Goal: Task Accomplishment & Management: Use online tool/utility

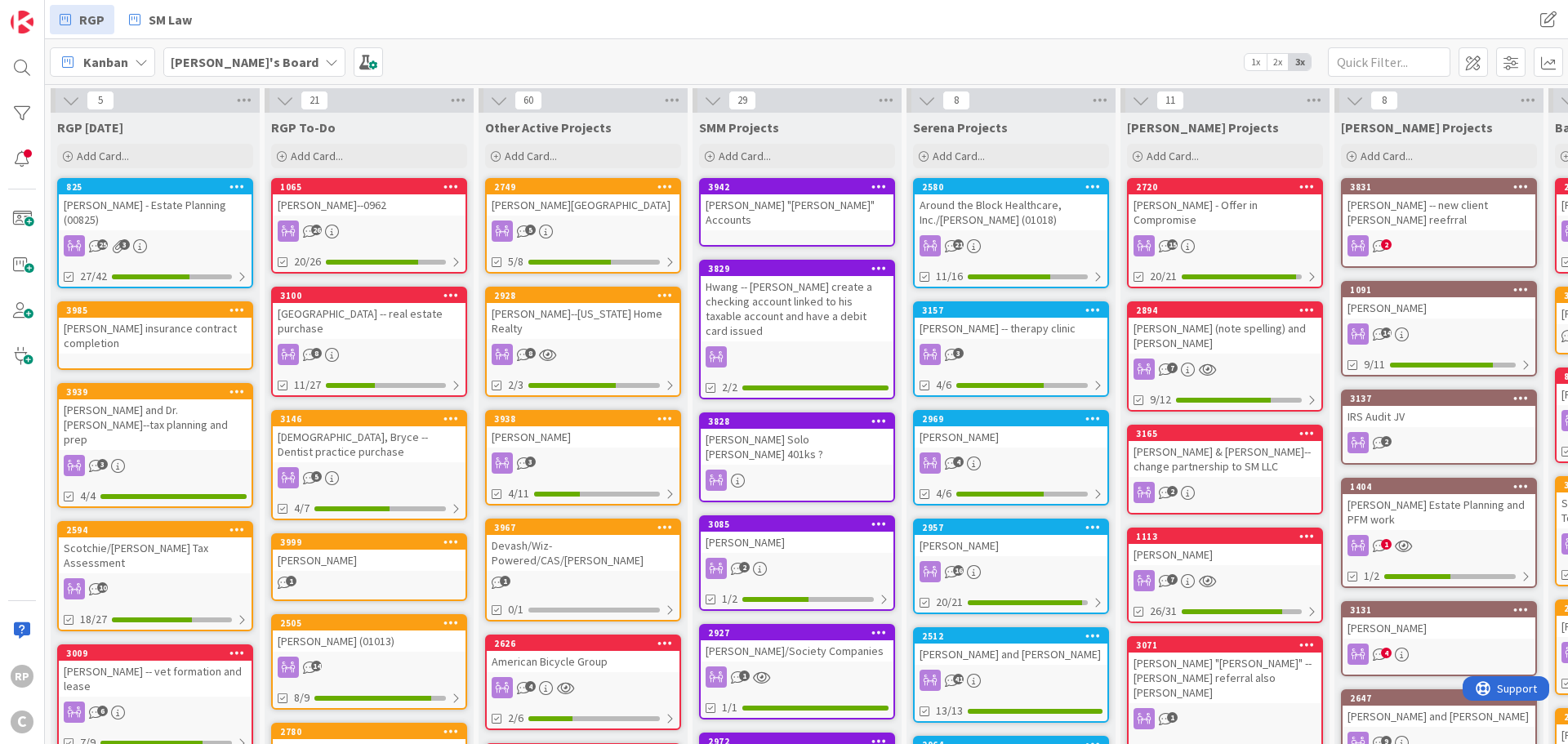
scroll to position [0, 508]
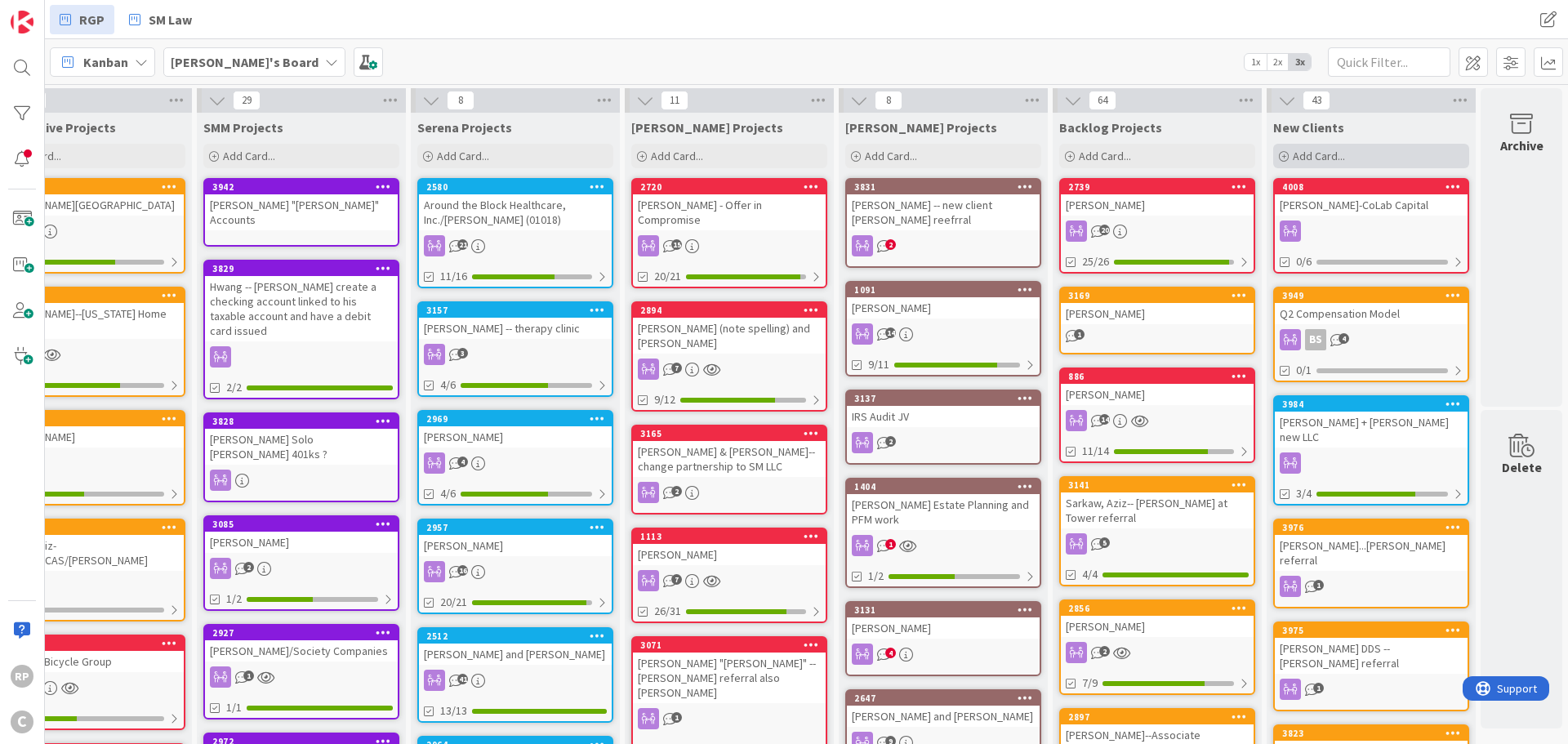
click at [1320, 157] on span "Add Card..." at bounding box center [1320, 155] width 52 height 14
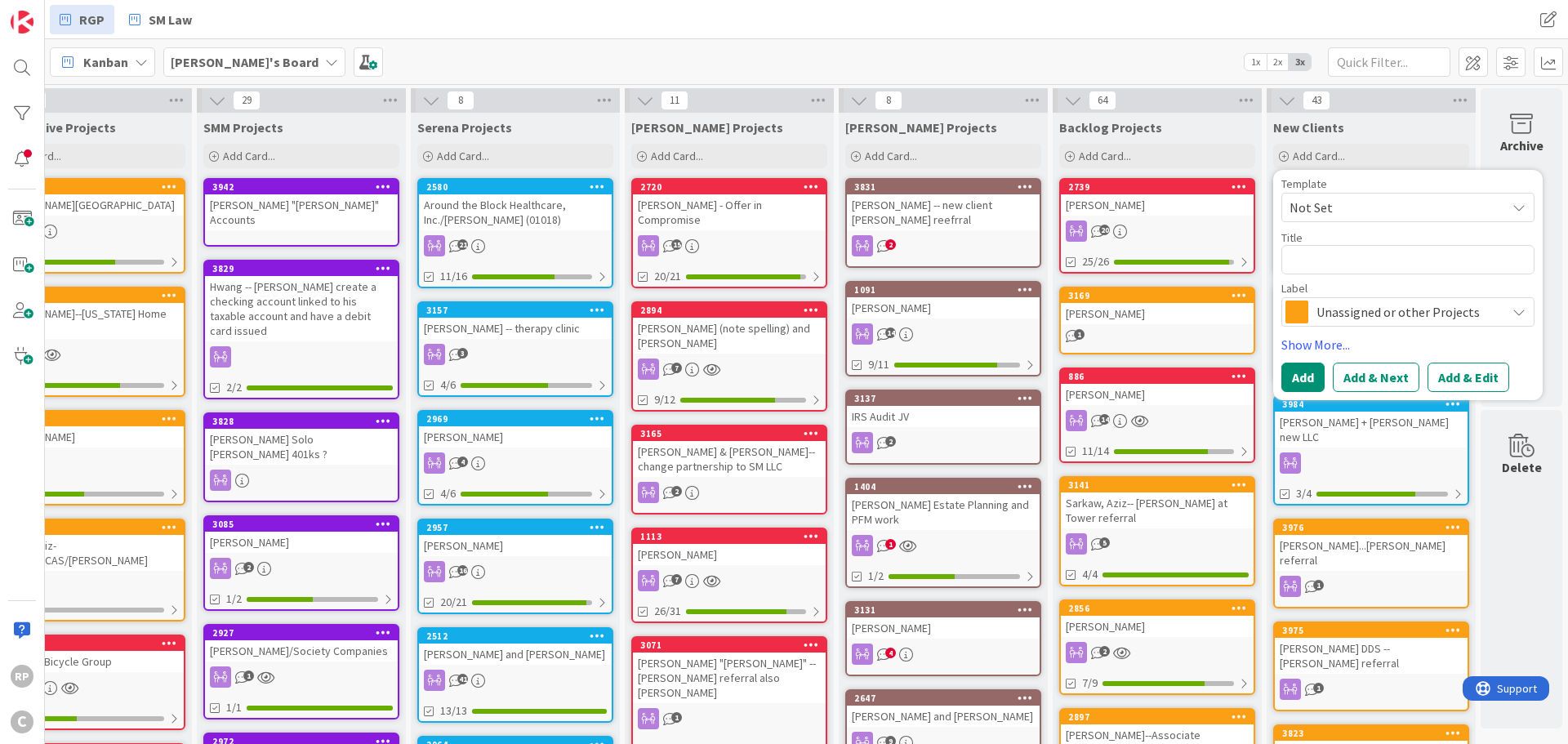
click at [1312, 257] on textarea at bounding box center [1408, 259] width 253 height 30
type textarea "x"
type textarea "B"
type textarea "x"
type textarea "Bu"
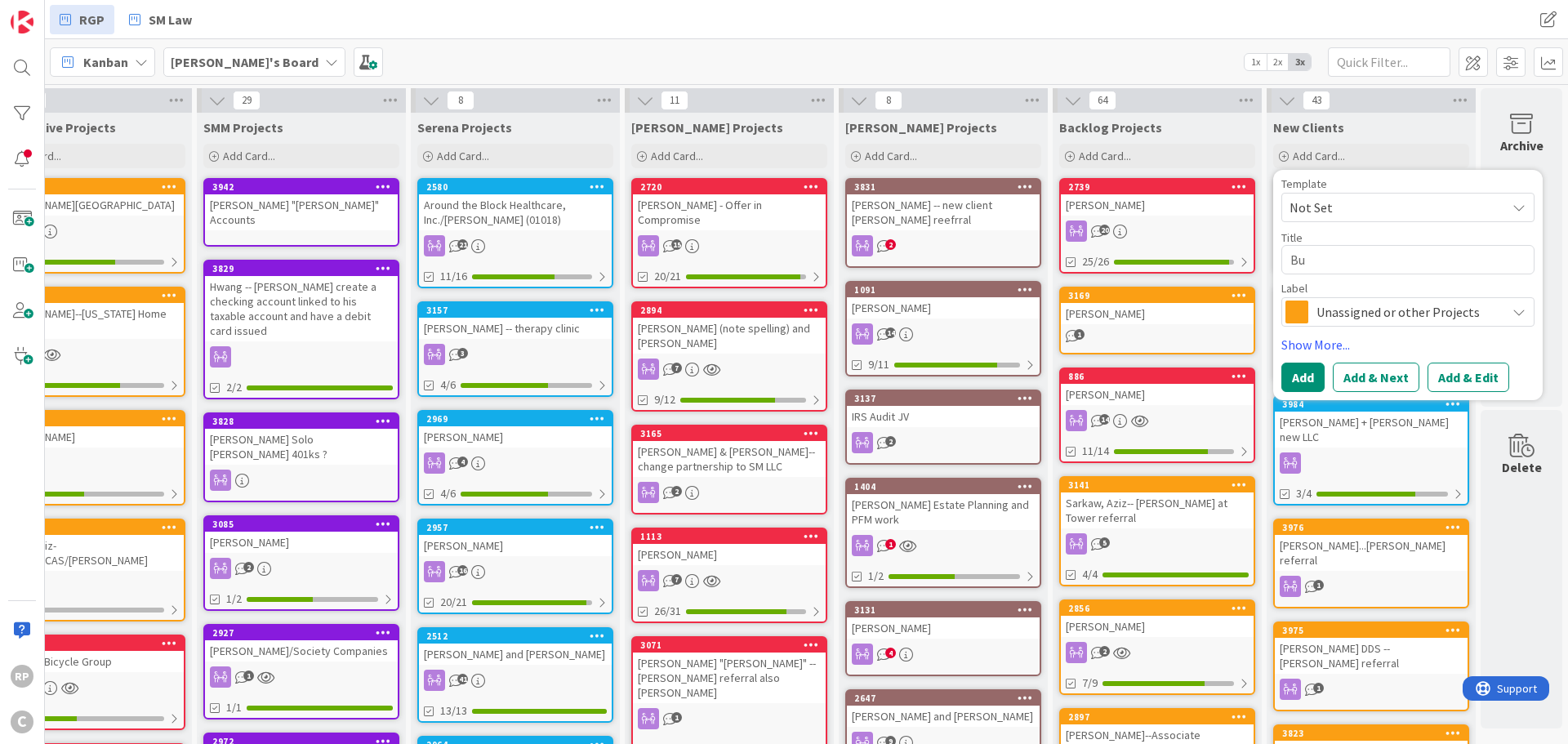
type textarea "x"
type textarea "Bus"
type textarea "x"
type textarea "Busc"
type textarea "x"
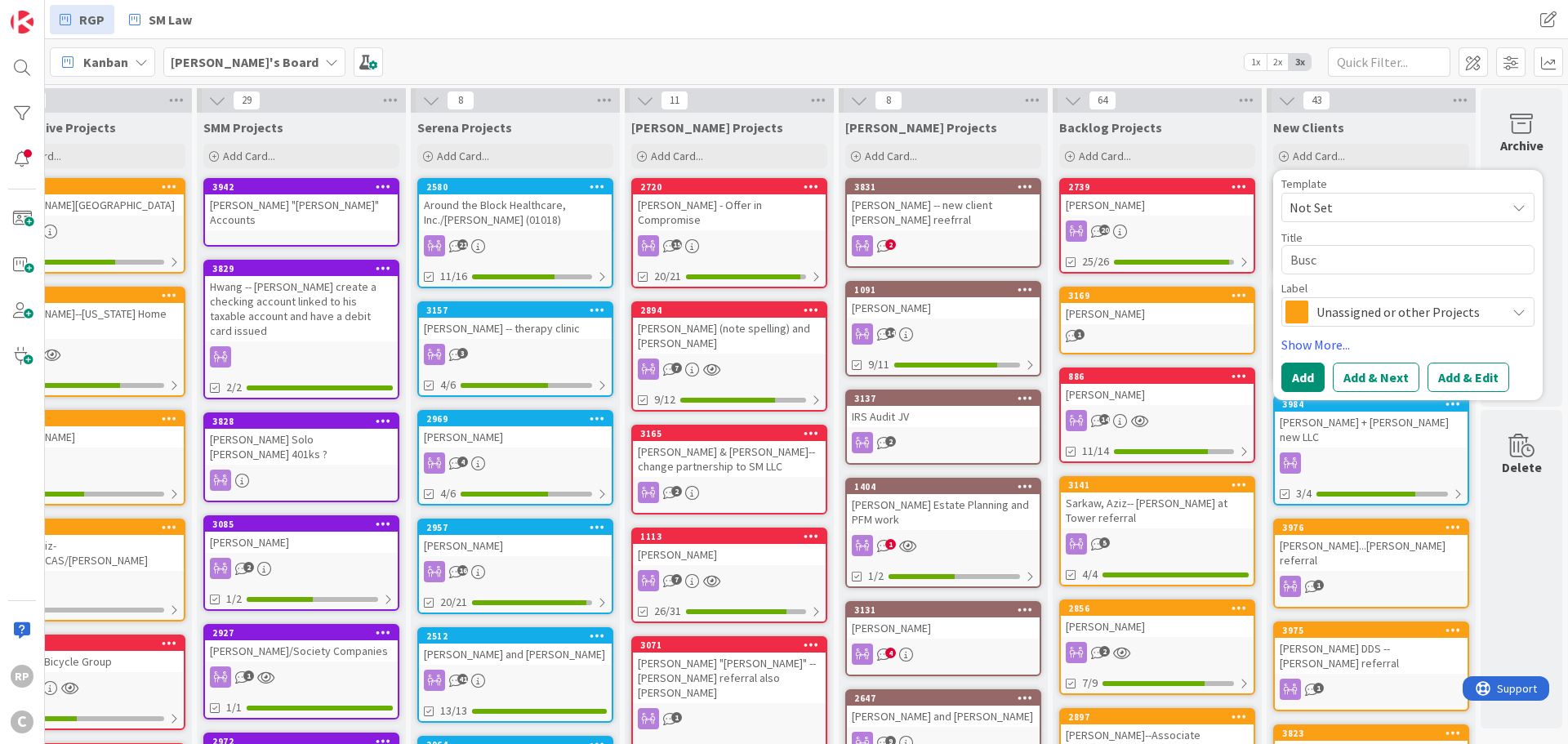
type textarea "[PERSON_NAME]"
type textarea "x"
type textarea "Buschm"
type textarea "x"
type textarea "[PERSON_NAME]"
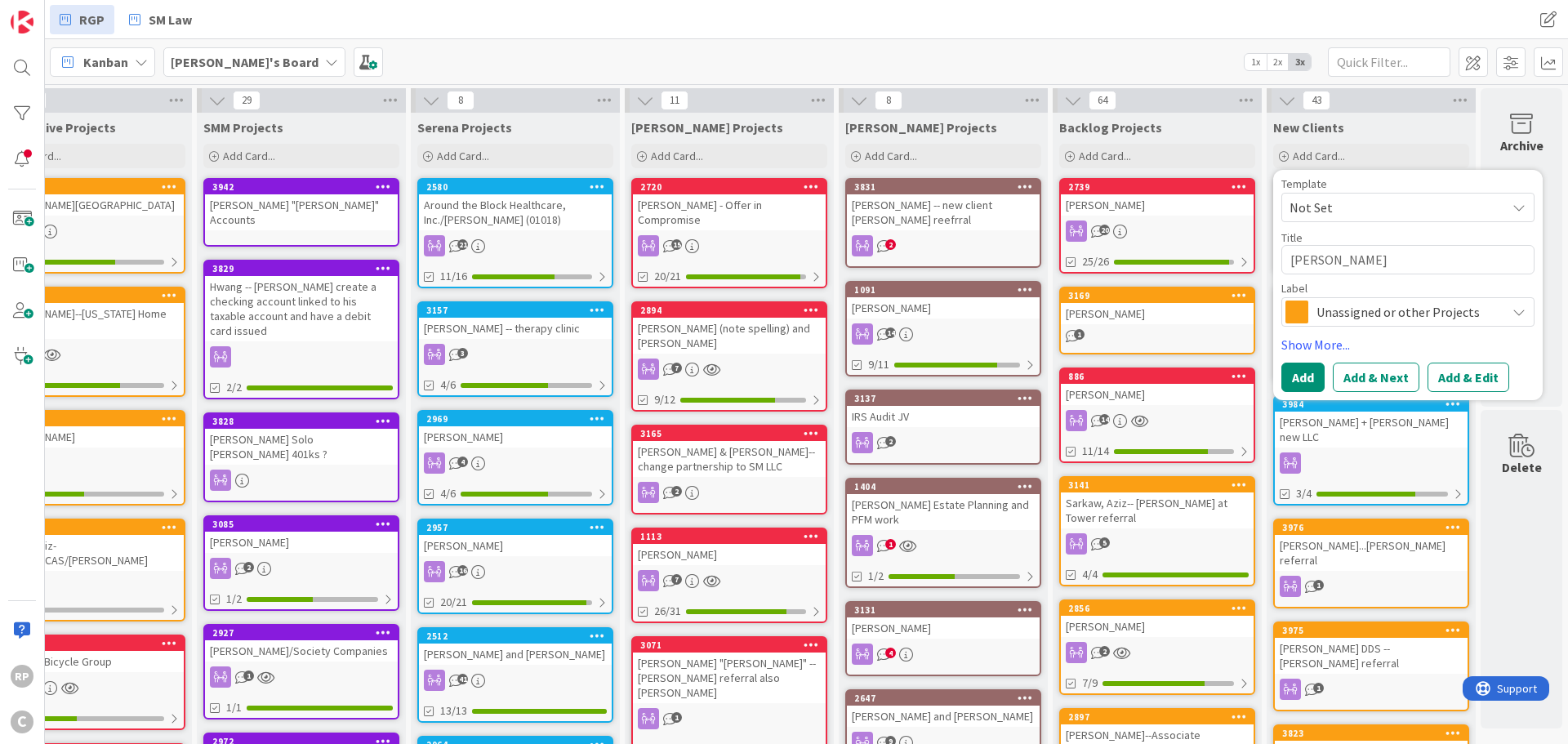
type textarea "x"
type textarea "[PERSON_NAME]"
type textarea "x"
type textarea "[PERSON_NAME],"
type textarea "x"
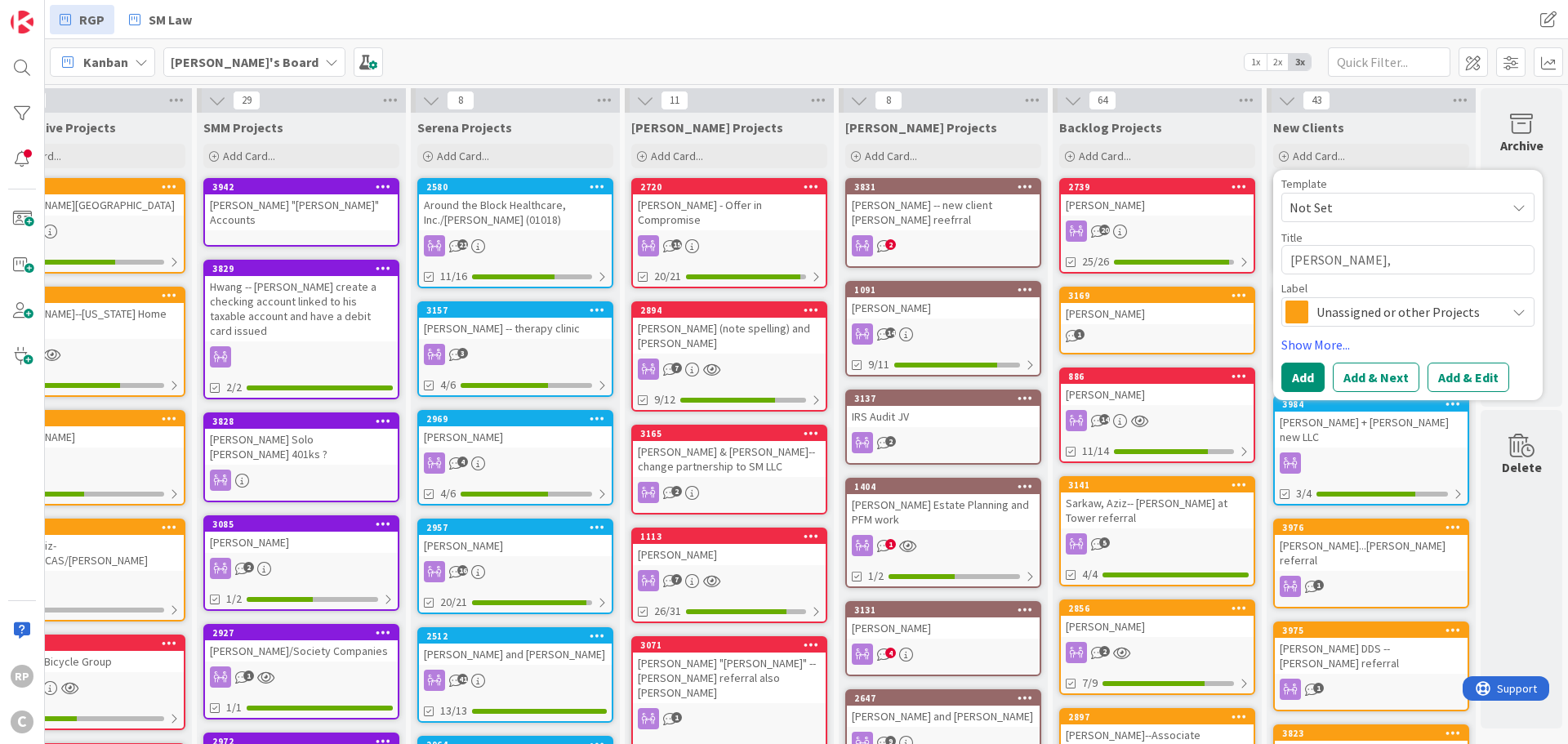
type textarea "[PERSON_NAME],"
type textarea "x"
type textarea "[PERSON_NAME], B"
type textarea "x"
type textarea "[PERSON_NAME]"
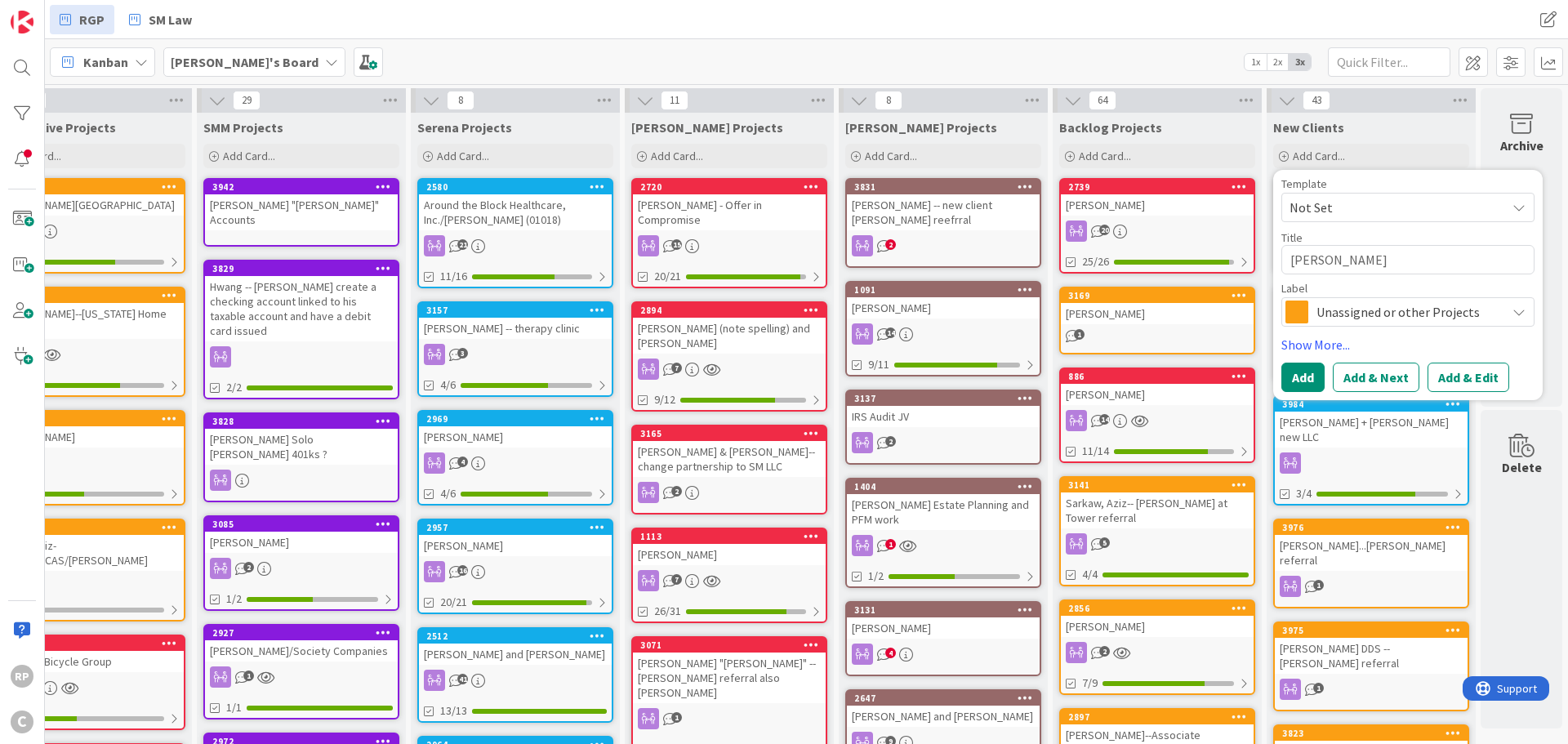
type textarea "x"
type textarea "[PERSON_NAME], Bla"
type textarea "x"
type textarea "[PERSON_NAME]"
type textarea "x"
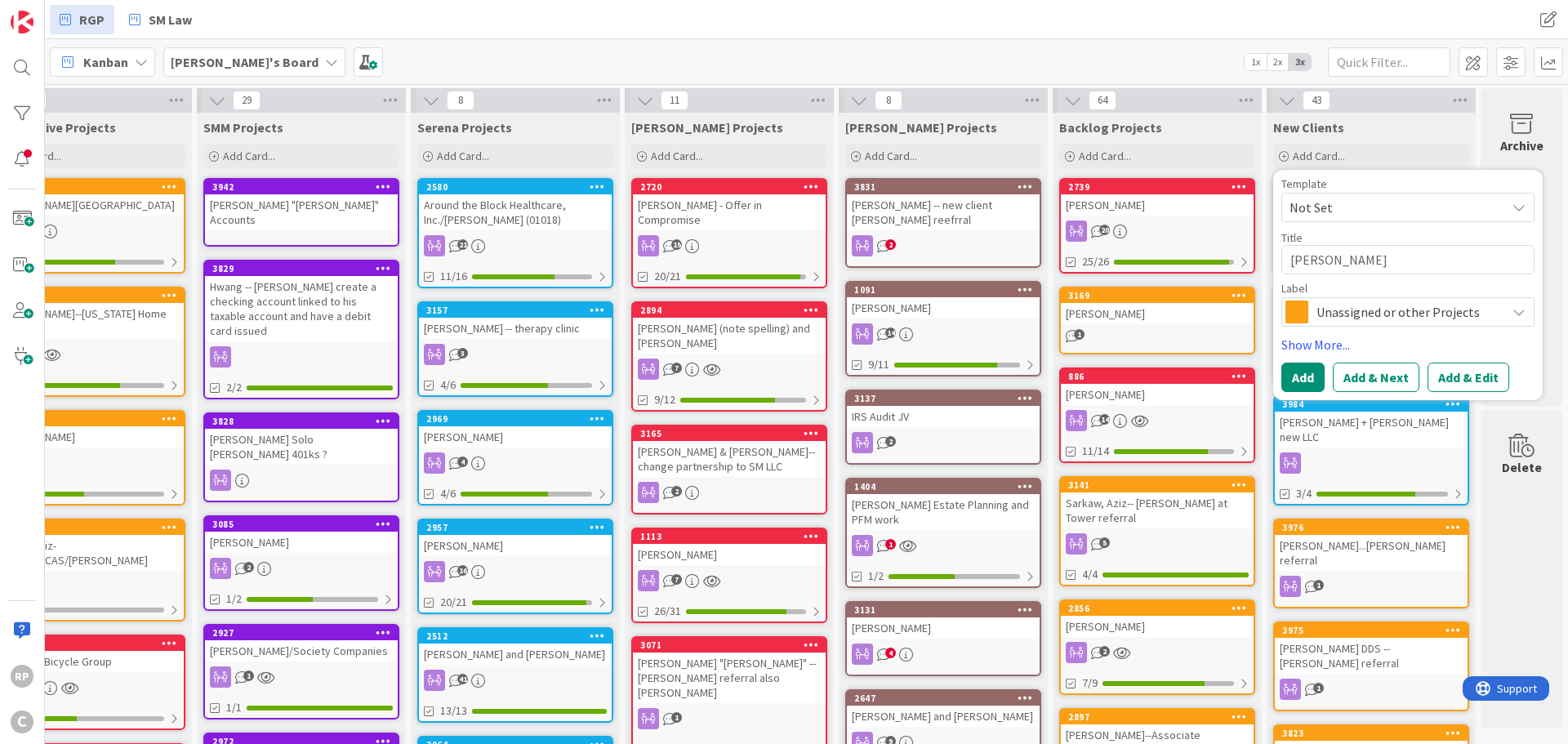
type textarea "[PERSON_NAME]"
type textarea "x"
type textarea "[PERSON_NAME]"
type textarea "x"
type textarea "[PERSON_NAME] -"
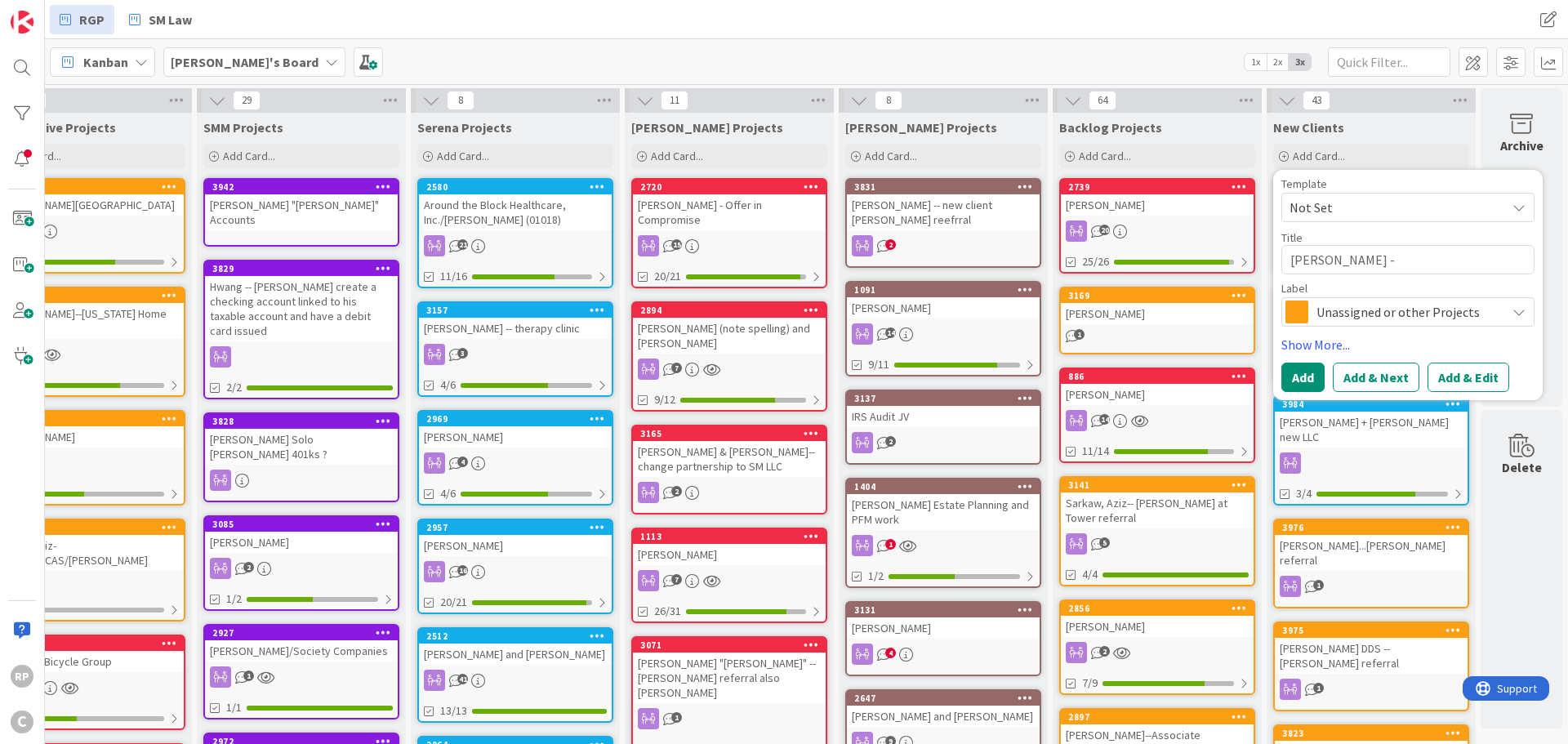
type textarea "x"
type textarea "[PERSON_NAME] --"
type textarea "x"
type textarea "[PERSON_NAME] --"
type textarea "x"
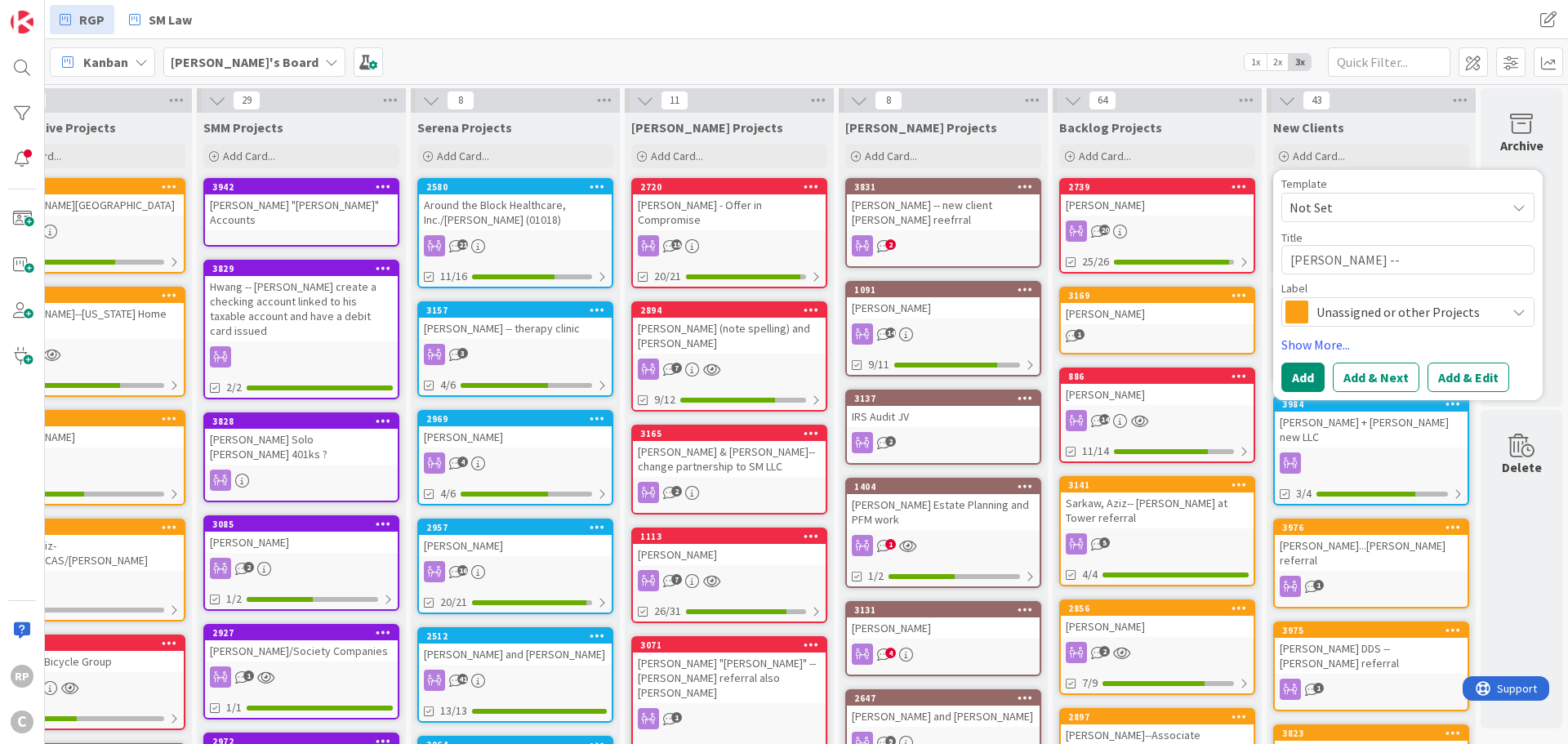
type textarea "[PERSON_NAME] -- O"
type textarea "x"
type textarea "[PERSON_NAME] -- OB"
type textarea "x"
type textarea "[PERSON_NAME] -- OBG"
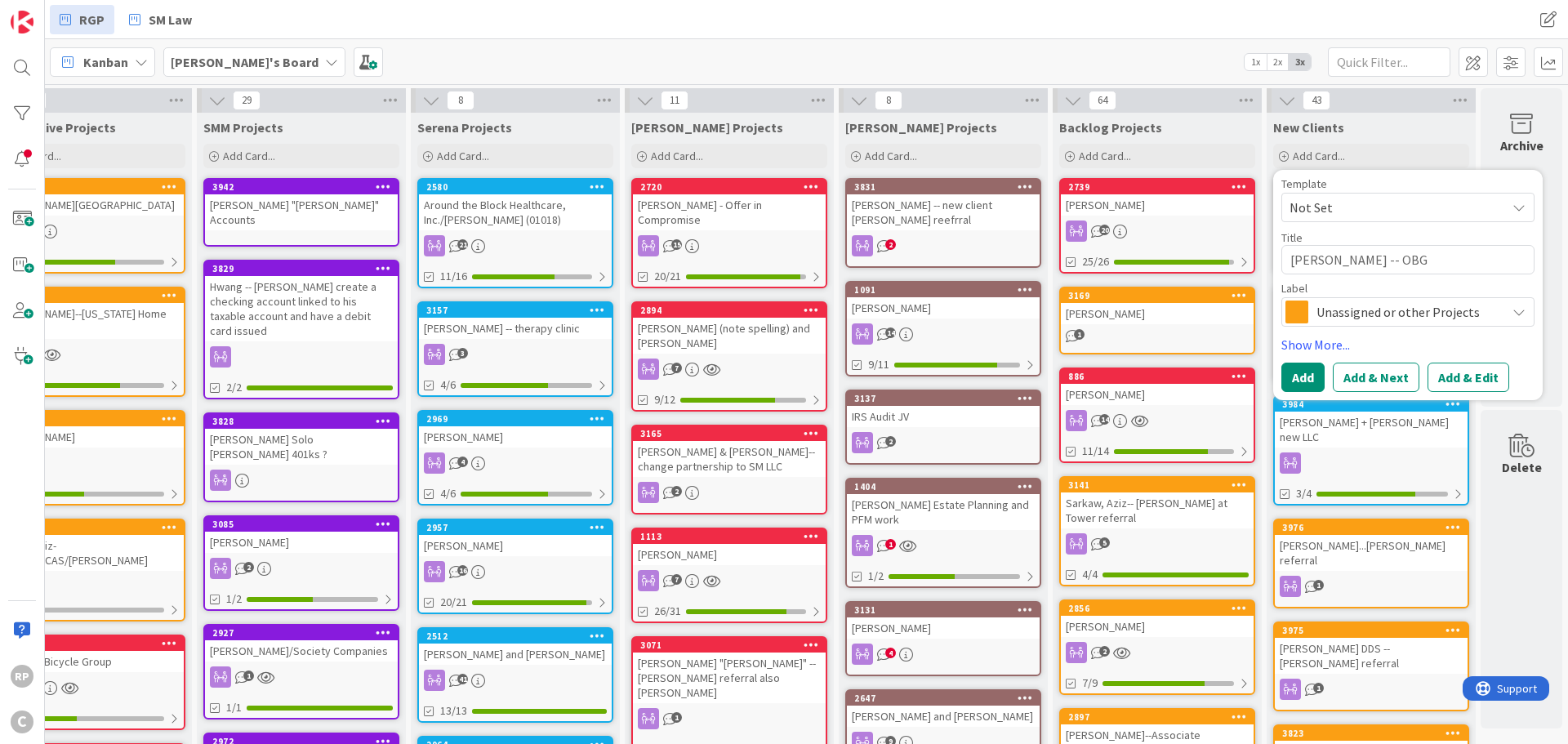
type textarea "x"
type textarea "[PERSON_NAME] -- OBGY"
type textarea "x"
type textarea "[PERSON_NAME] -- OBGYN"
type textarea "x"
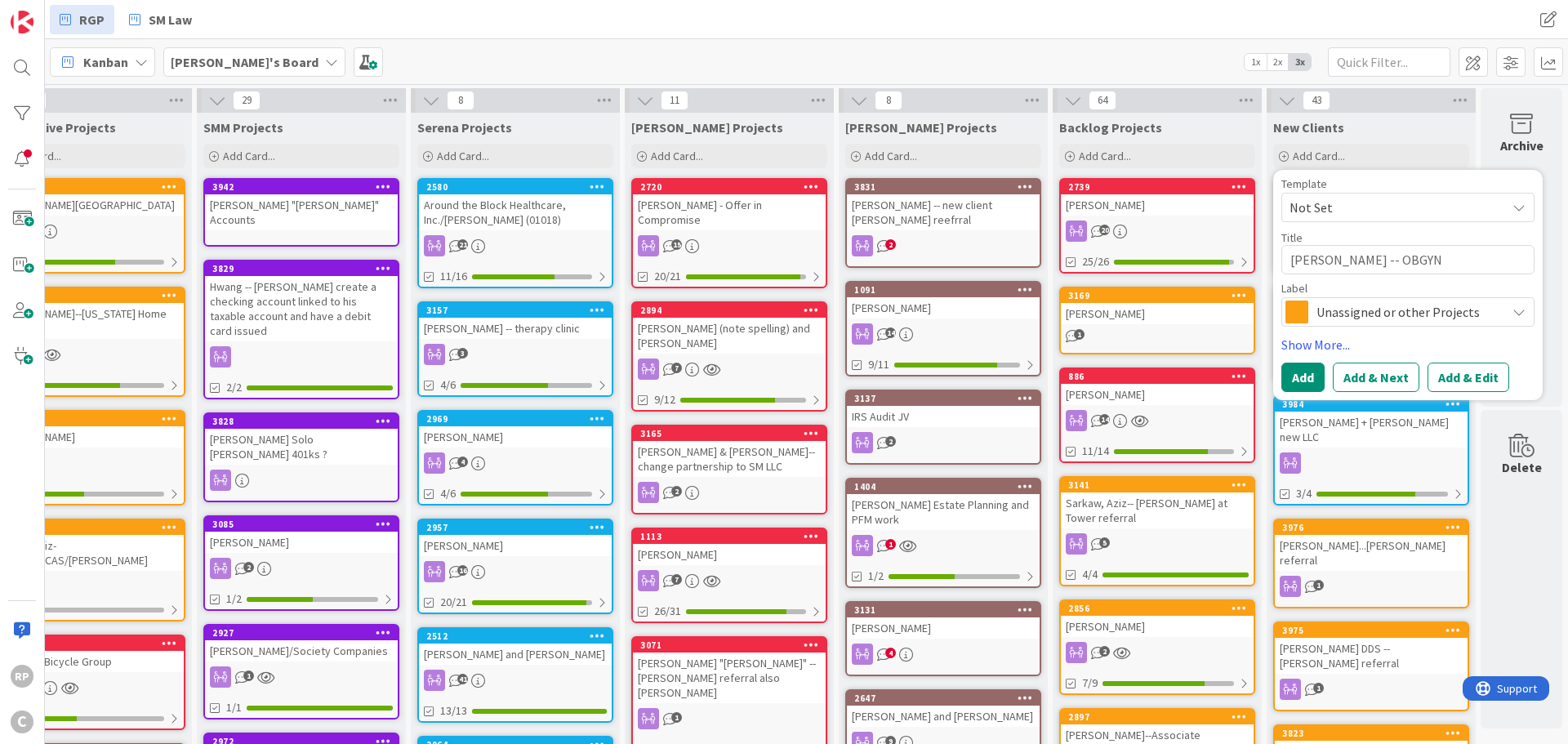
type textarea "[PERSON_NAME] -- OBGYN"
type textarea "x"
type textarea "[PERSON_NAME] -- OBGYN c"
type textarea "x"
type textarea "[PERSON_NAME] -- OBGYN co"
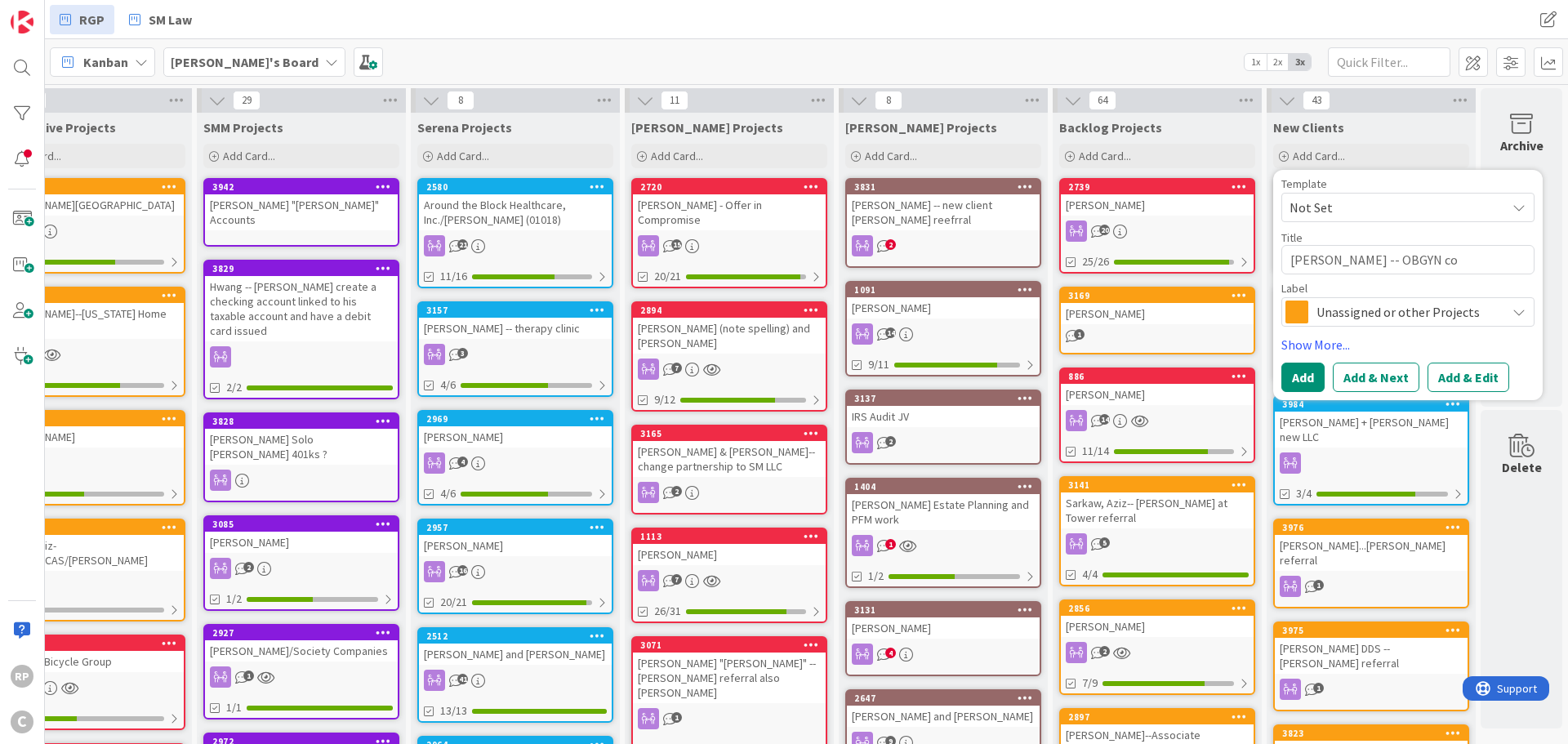
type textarea "x"
type textarea "[PERSON_NAME] -- OBGYN con"
type textarea "x"
type textarea "[PERSON_NAME] -- OBGYN cont"
type textarea "x"
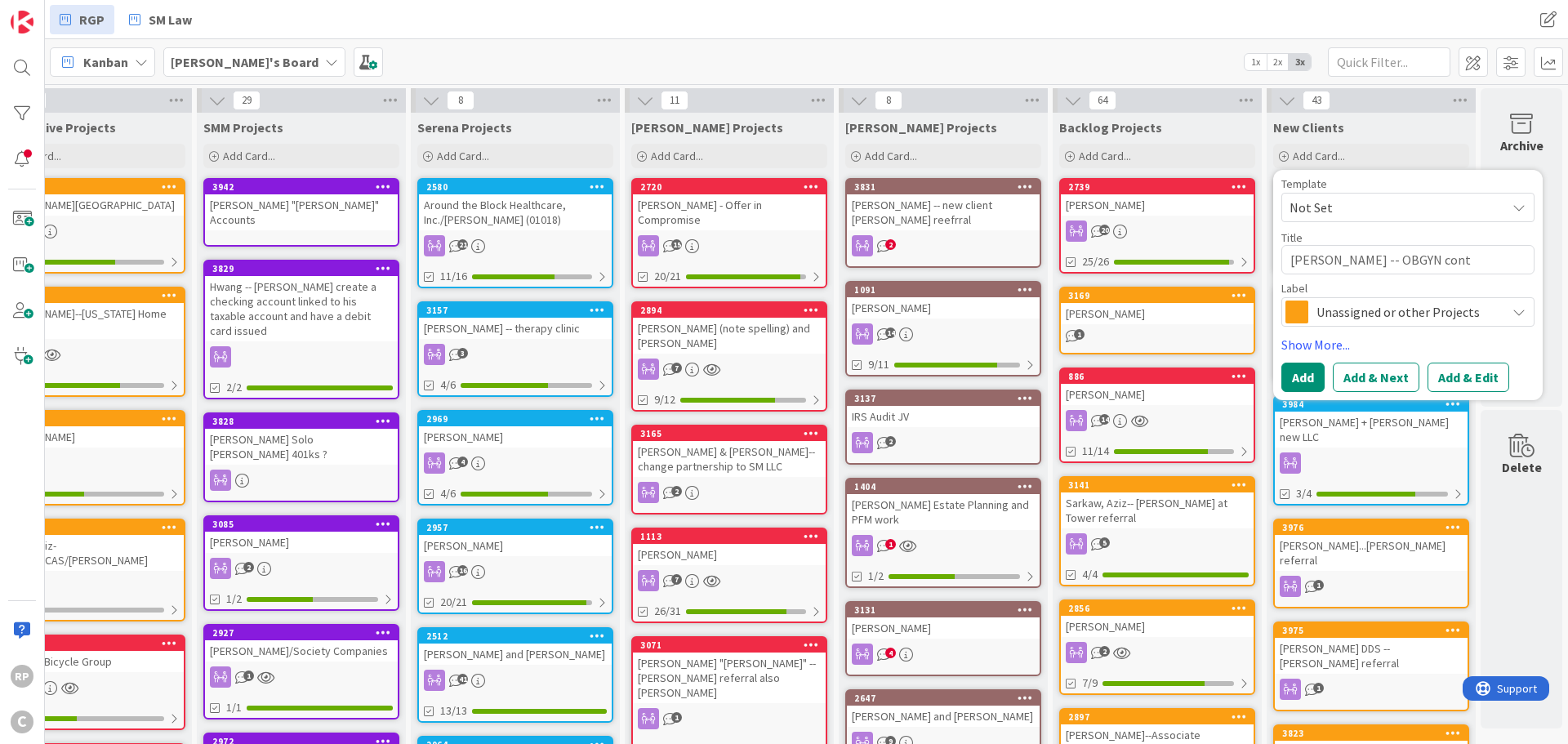
type textarea "[PERSON_NAME] -- OBGYN contr"
type textarea "x"
type textarea "[PERSON_NAME] -- OBGYN contra"
type textarea "x"
type textarea "[PERSON_NAME] -- OBGYN contrac"
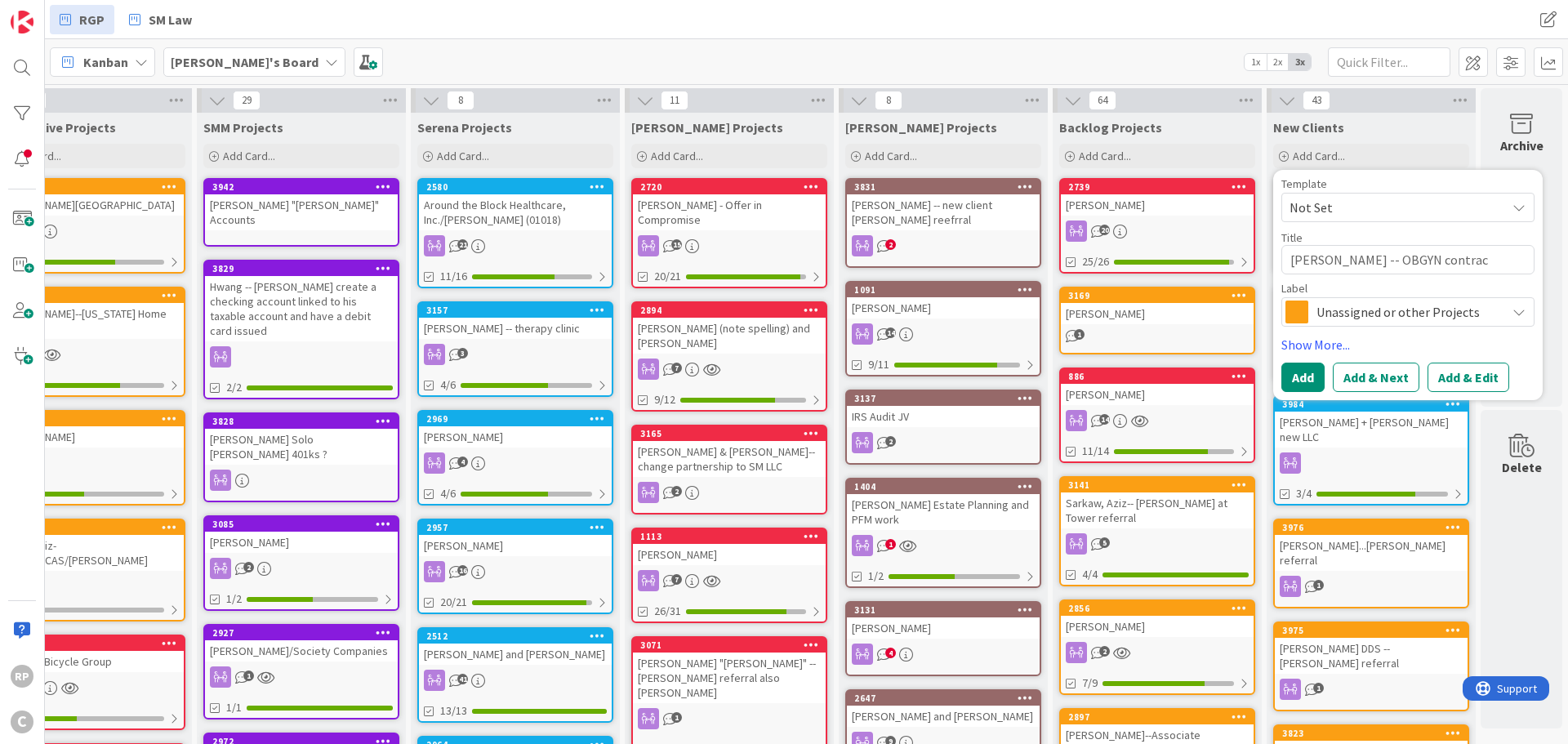
type textarea "x"
type textarea "[PERSON_NAME] -- OBGYN contract"
type textarea "x"
type textarea "[PERSON_NAME] -- OBGYN contract re"
type textarea "x"
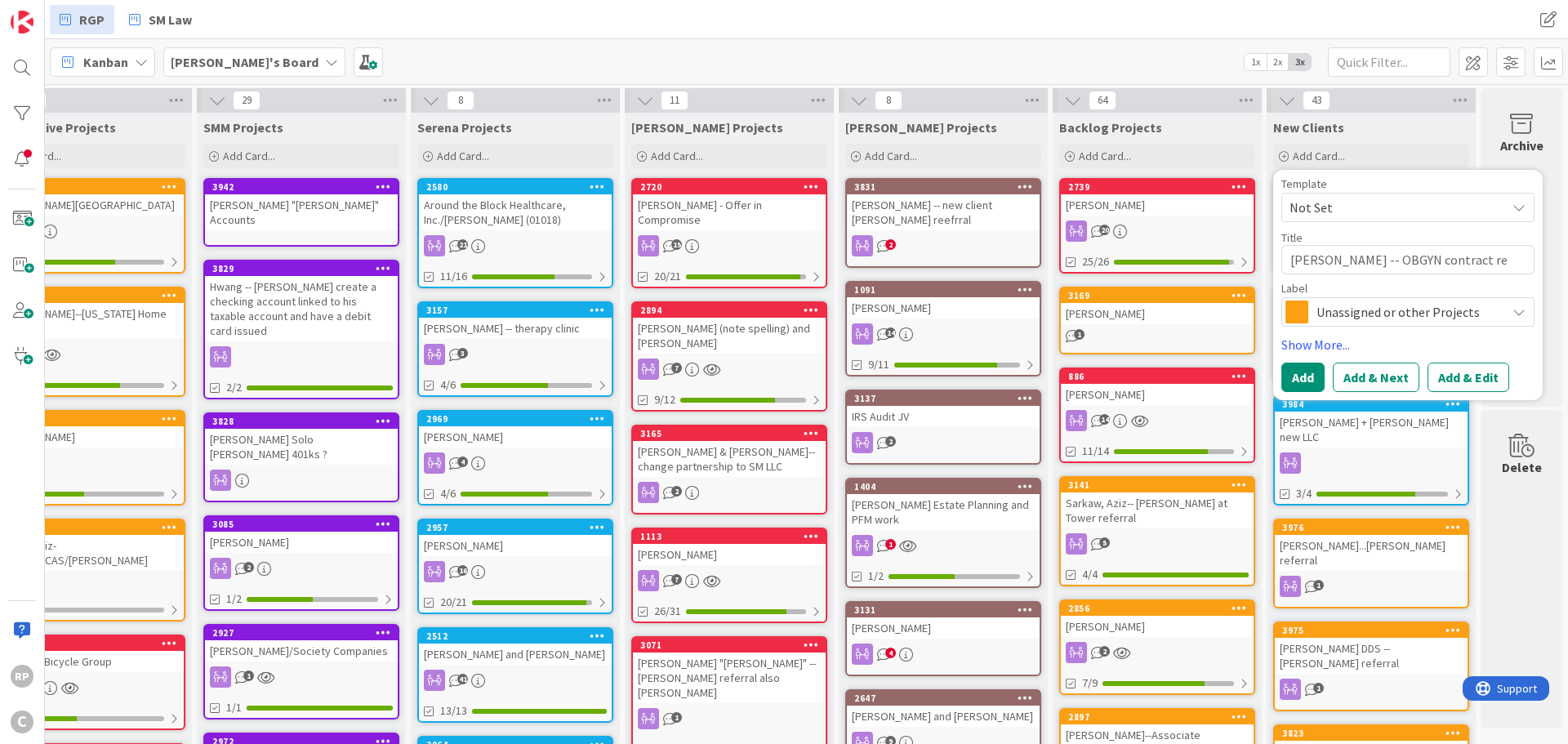
type textarea "[PERSON_NAME] -- OBGYN contract rev"
type textarea "x"
type textarea "[PERSON_NAME] -- OBGYN contract revie"
type textarea "x"
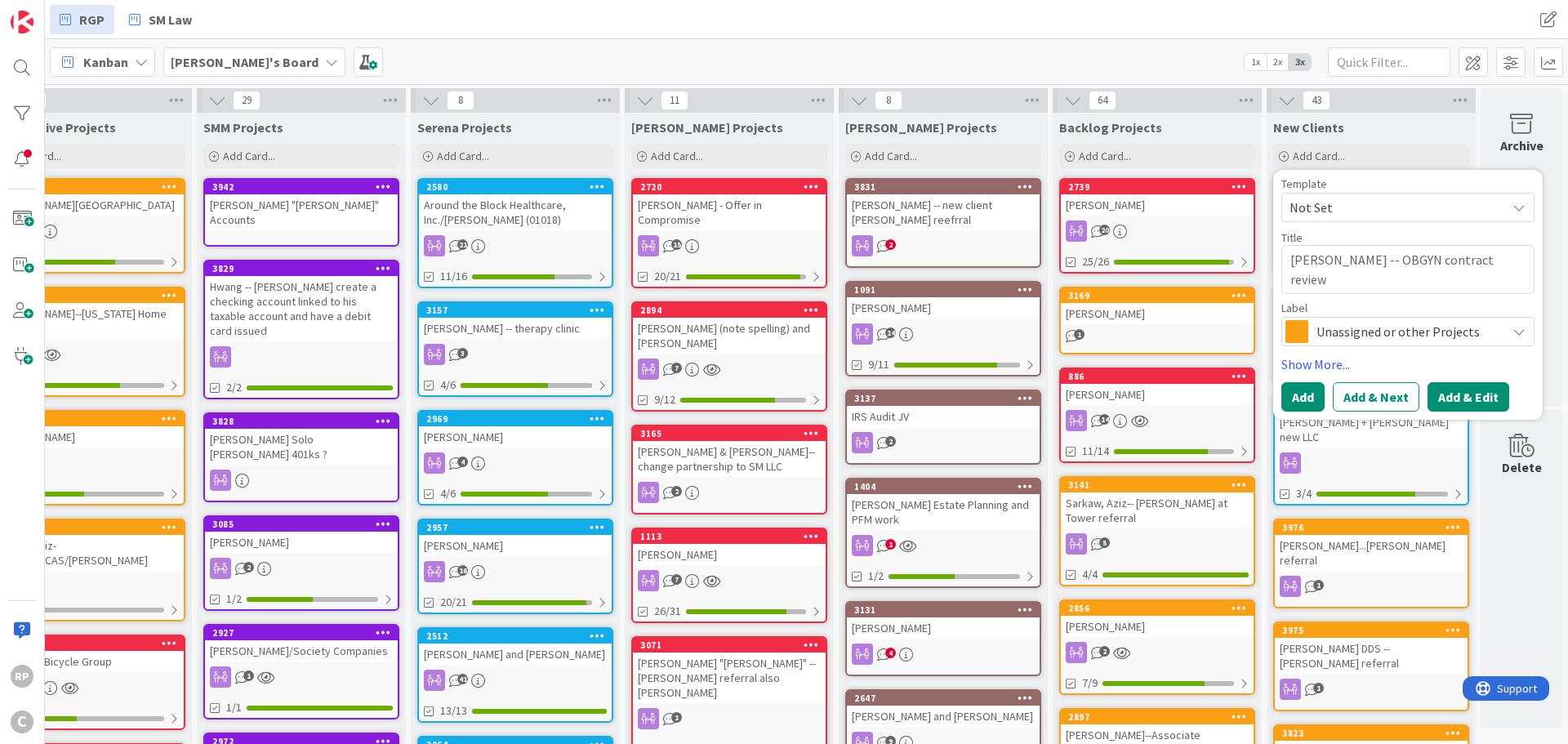
type textarea "[PERSON_NAME] -- OBGYN contract review"
click at [1447, 399] on button "Add & Edit" at bounding box center [1468, 397] width 82 height 30
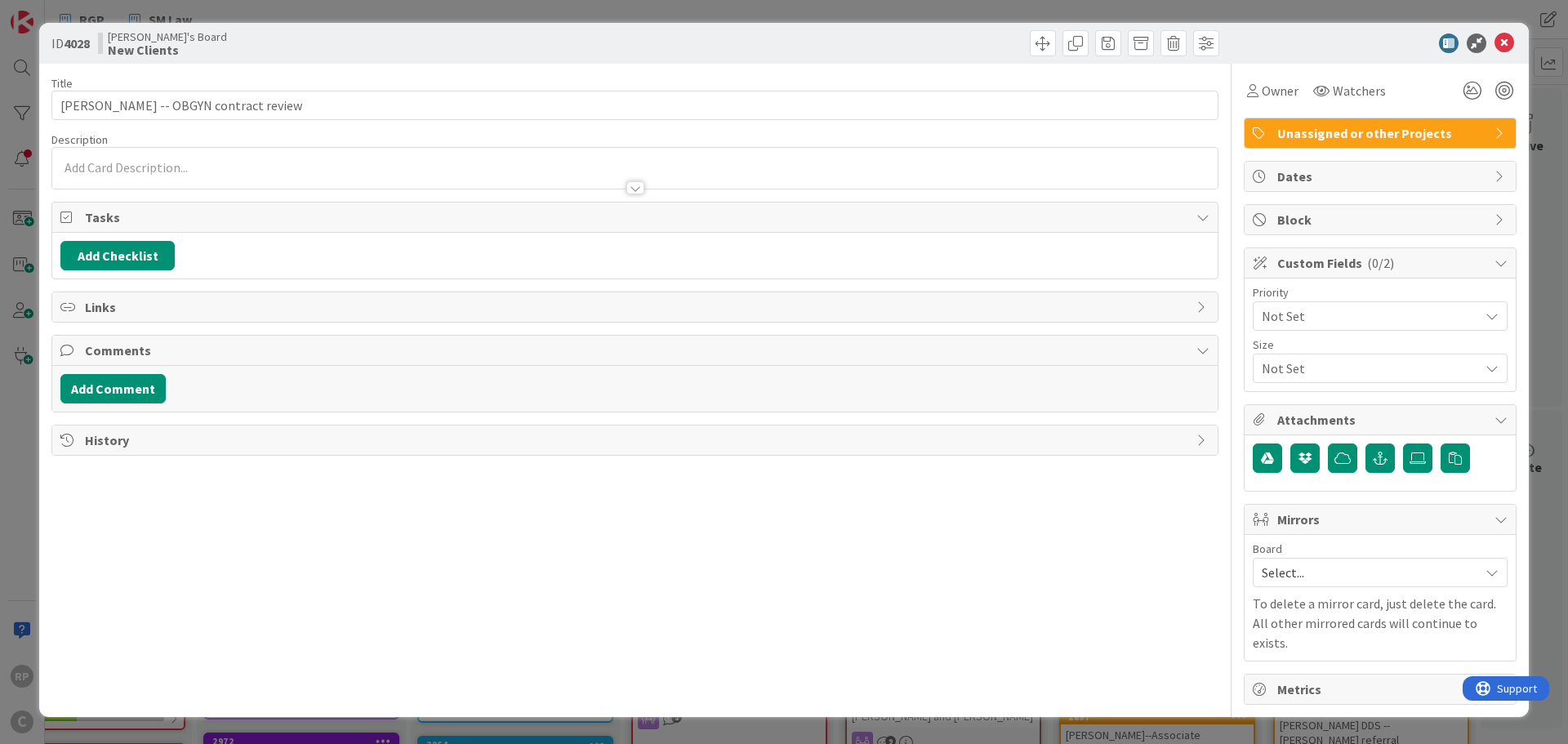
click at [187, 173] on div at bounding box center [635, 180] width 1166 height 17
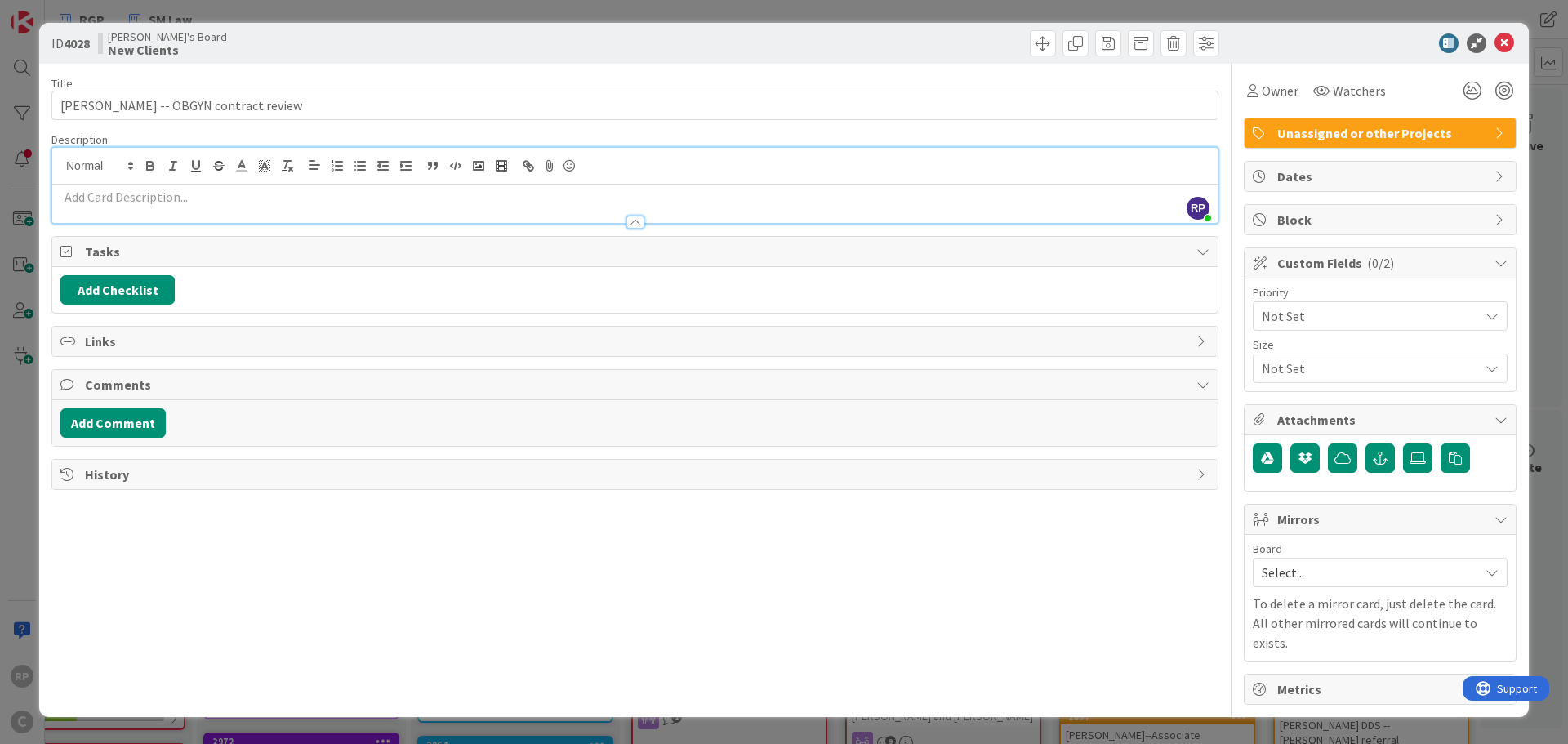
click at [202, 184] on div at bounding box center [635, 166] width 1166 height 37
click at [192, 199] on p at bounding box center [635, 197] width 1149 height 19
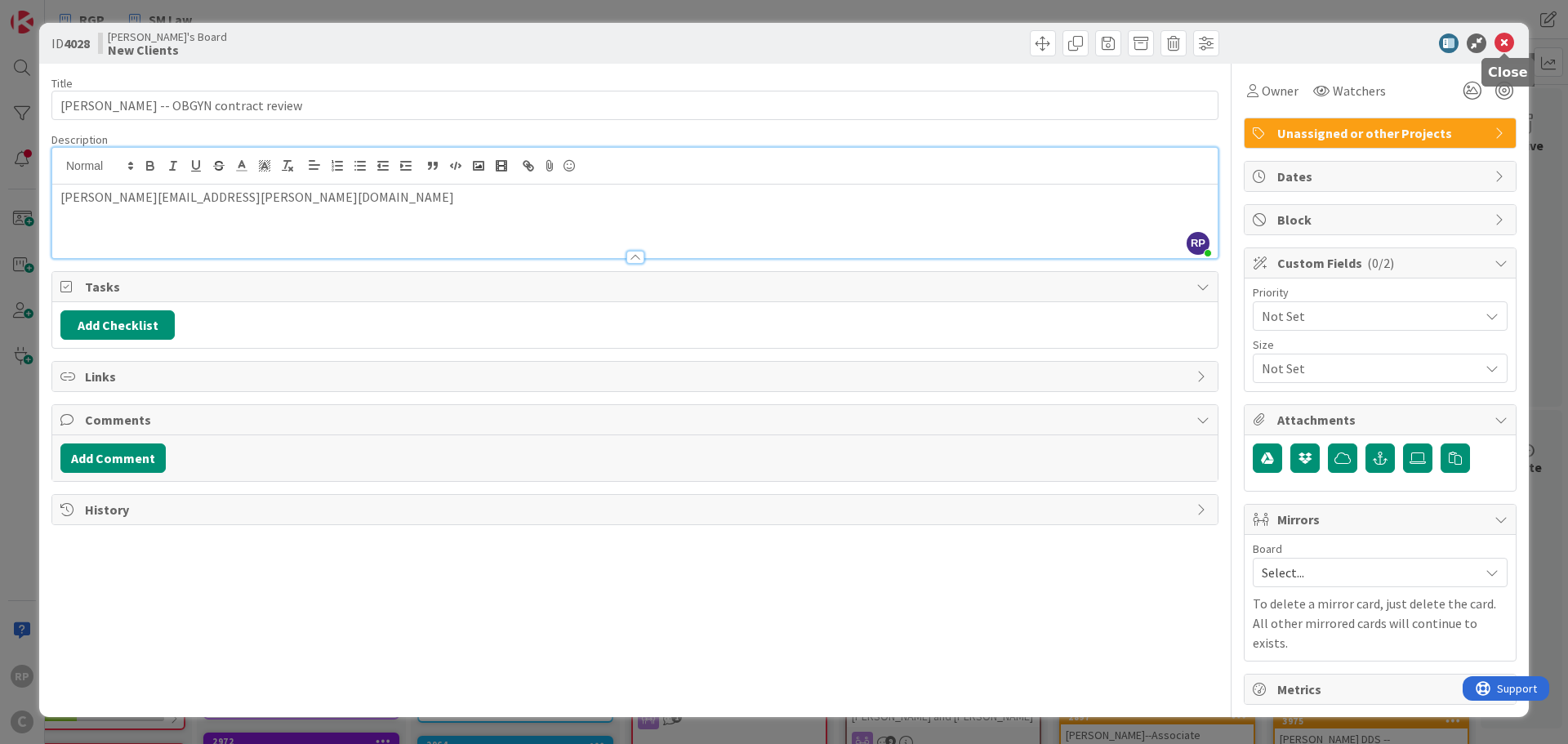
click at [1508, 40] on icon at bounding box center [1504, 43] width 19 height 19
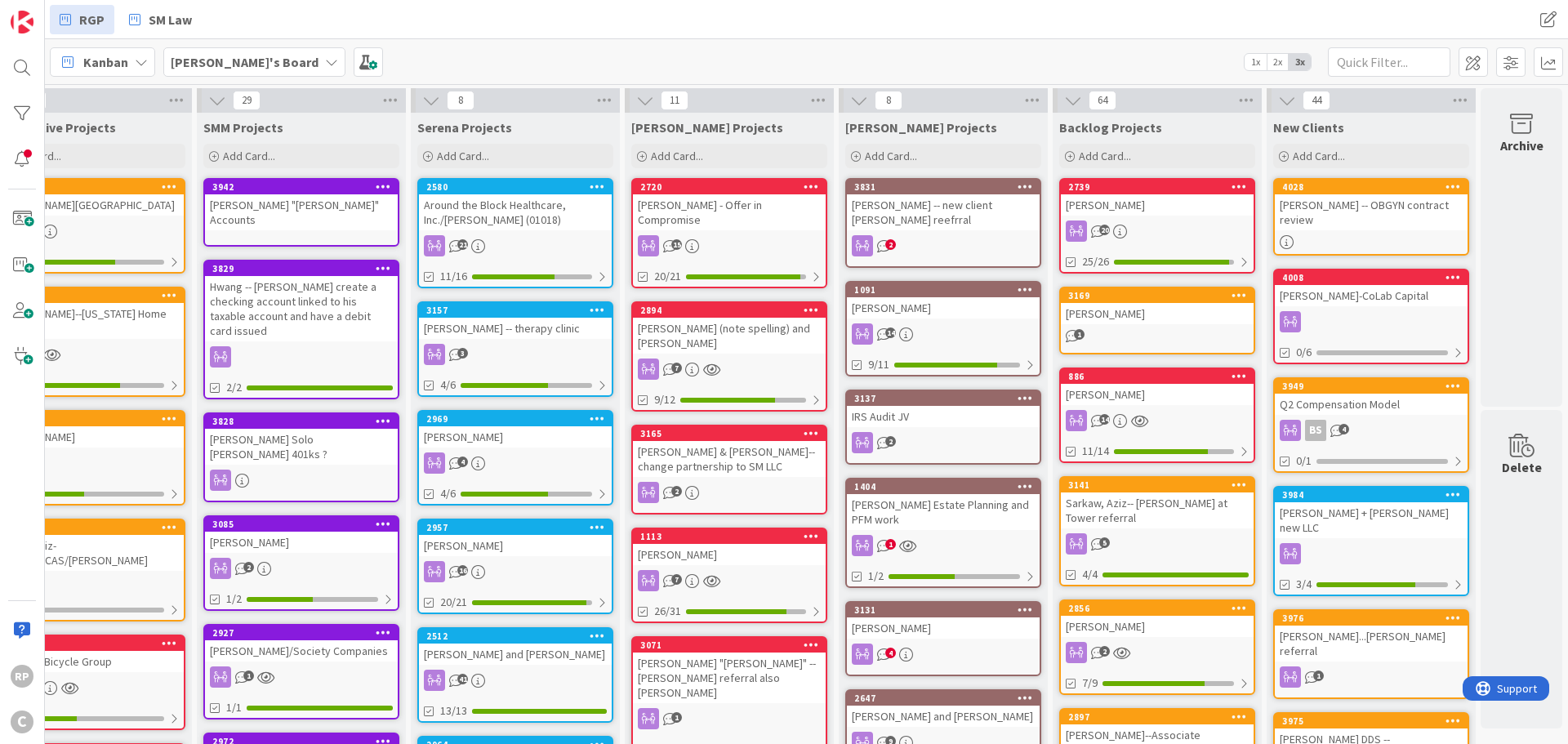
click at [542, 52] on div "[PERSON_NAME]'s Board 1x 2x 3x" at bounding box center [806, 61] width 1523 height 45
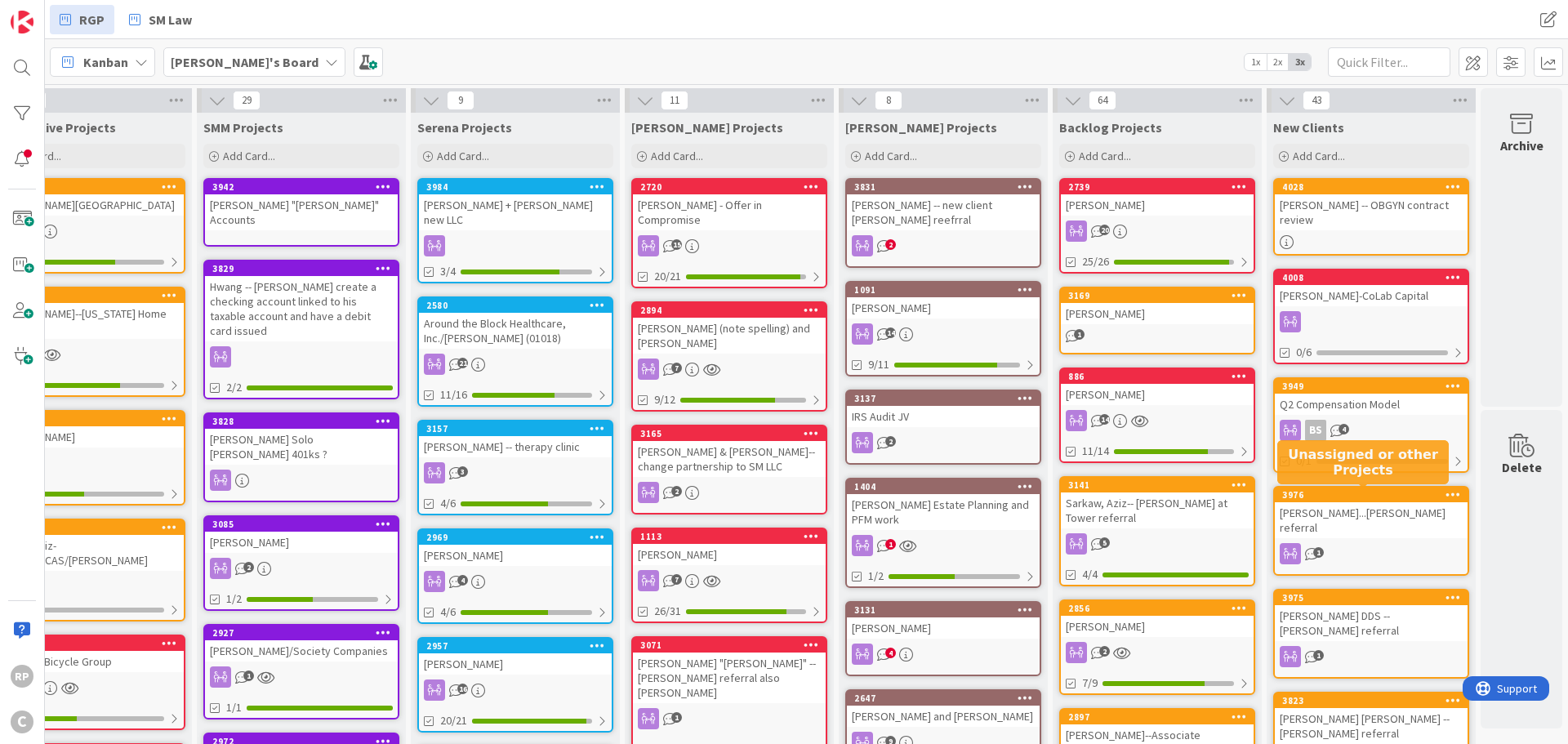
click at [498, 200] on div "[PERSON_NAME] + [PERSON_NAME] new LLC" at bounding box center [515, 212] width 193 height 36
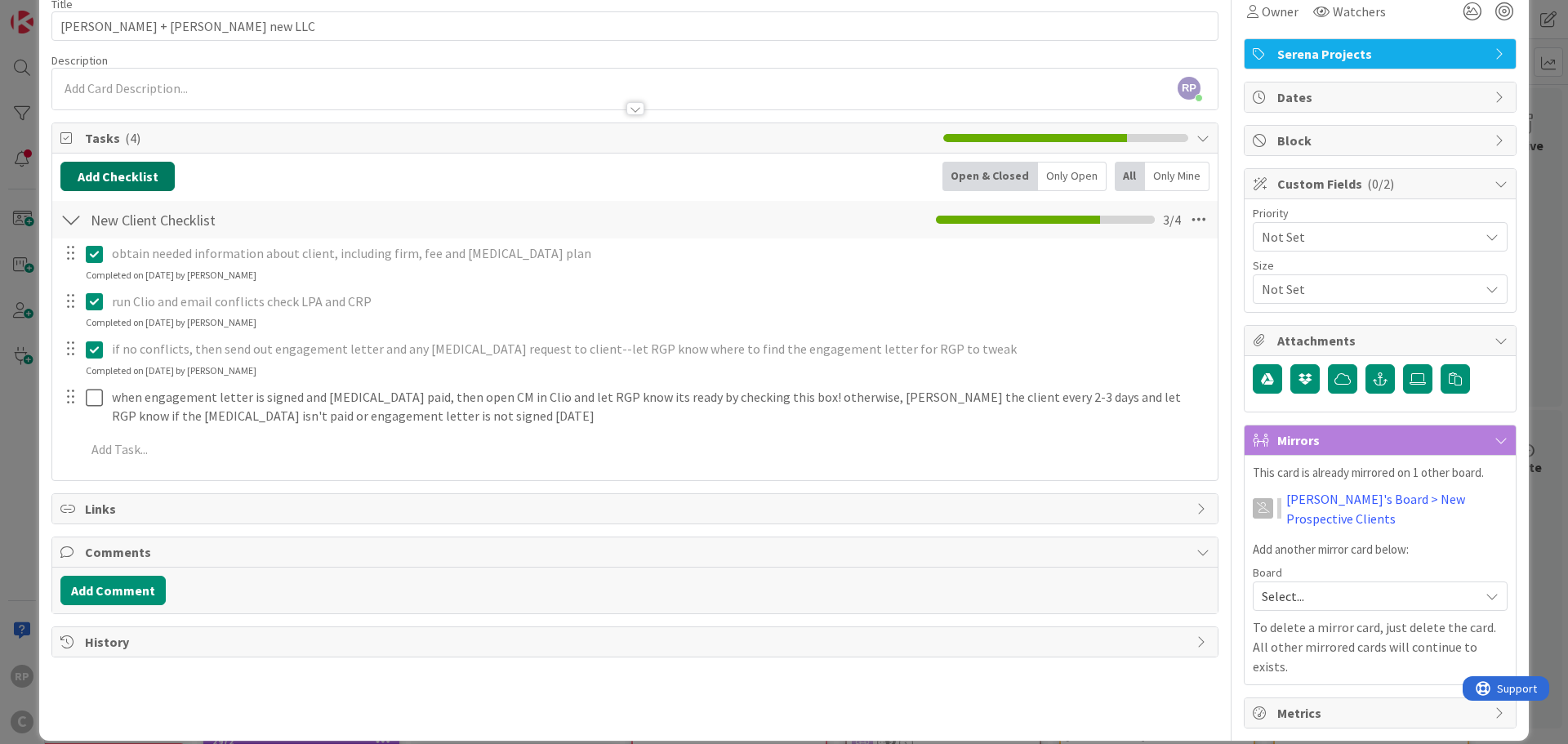
click at [118, 182] on button "Add Checklist" at bounding box center [117, 176] width 114 height 30
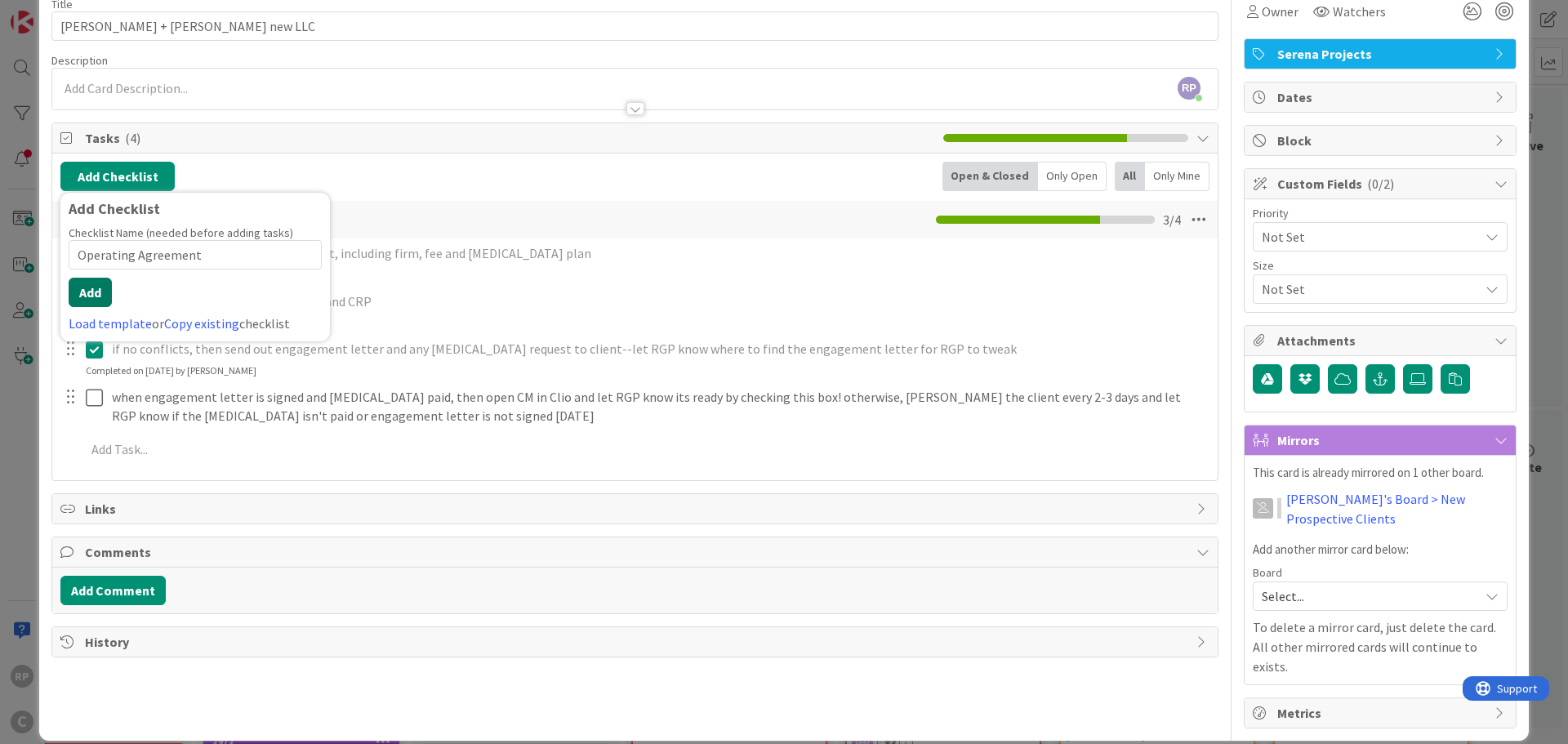
type input "Operating Agreement"
click at [92, 279] on button "Add" at bounding box center [90, 292] width 43 height 30
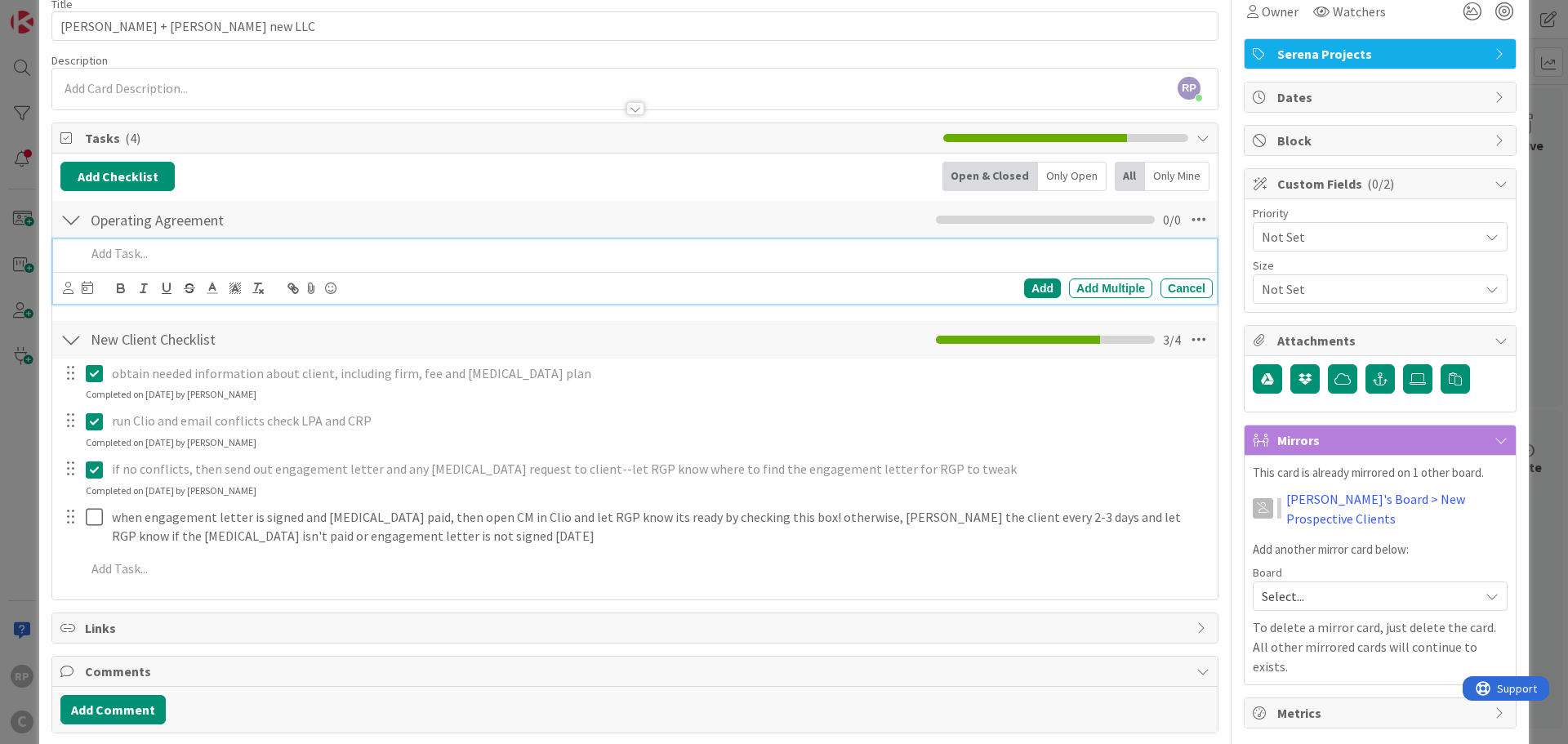
click at [113, 254] on p at bounding box center [646, 253] width 1121 height 19
